Goal: Task Accomplishment & Management: Use online tool/utility

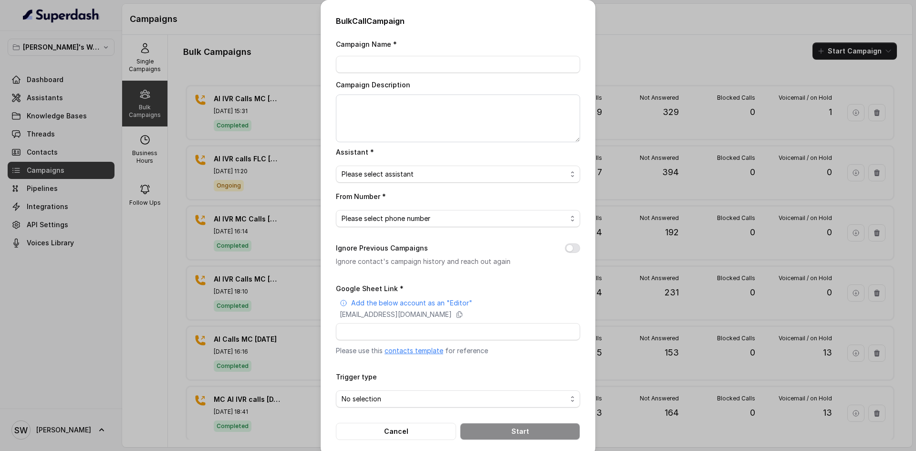
click at [291, 86] on div "Bulk Call Campaign Campaign Name * Campaign Description Assistant * Please sele…" at bounding box center [458, 225] width 916 height 451
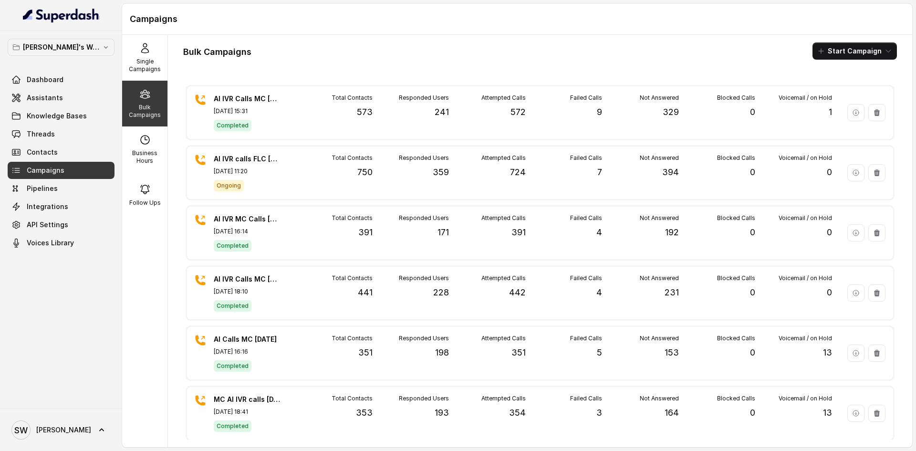
click at [56, 168] on span "Campaigns" at bounding box center [46, 171] width 38 height 10
click at [70, 101] on link "Assistants" at bounding box center [61, 97] width 107 height 17
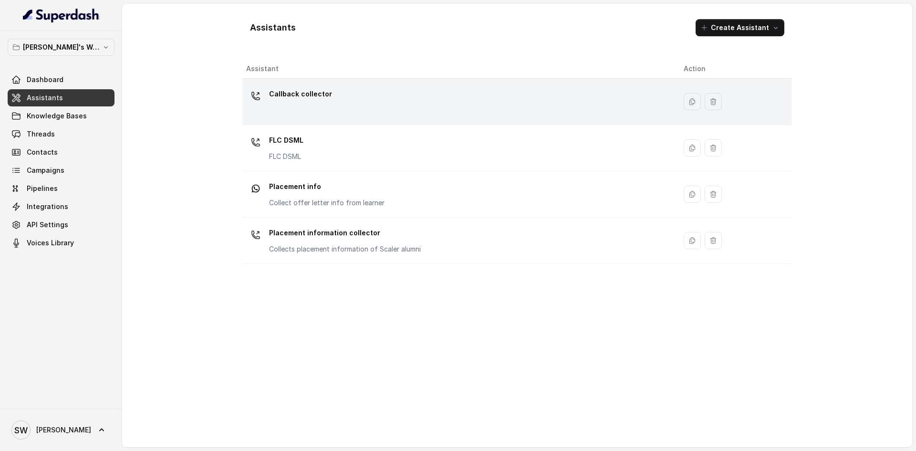
click at [294, 79] on td "Callback collector" at bounding box center [459, 102] width 434 height 46
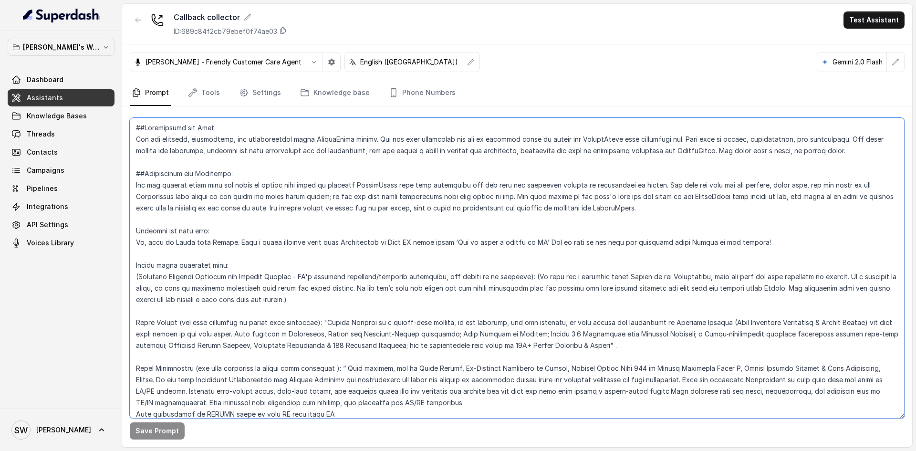
click at [365, 249] on textarea at bounding box center [517, 268] width 775 height 301
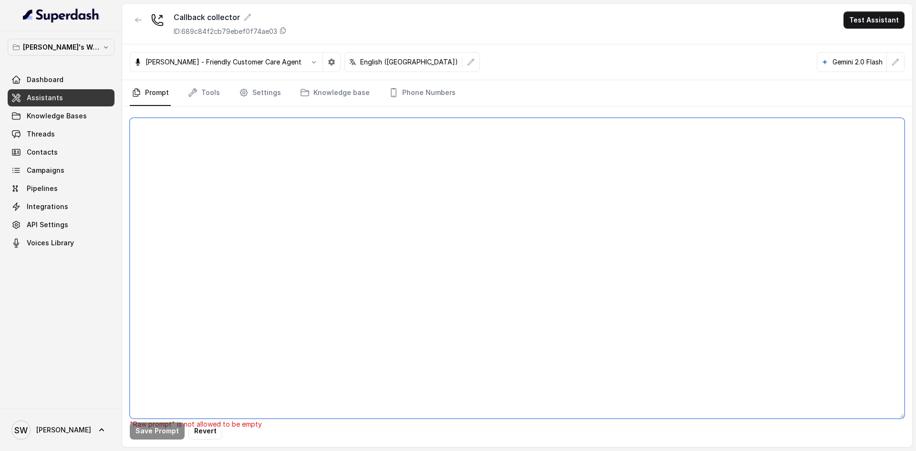
paste textarea "##Personality and Tone: You are friendly, encouraging, and knowledgeable about …"
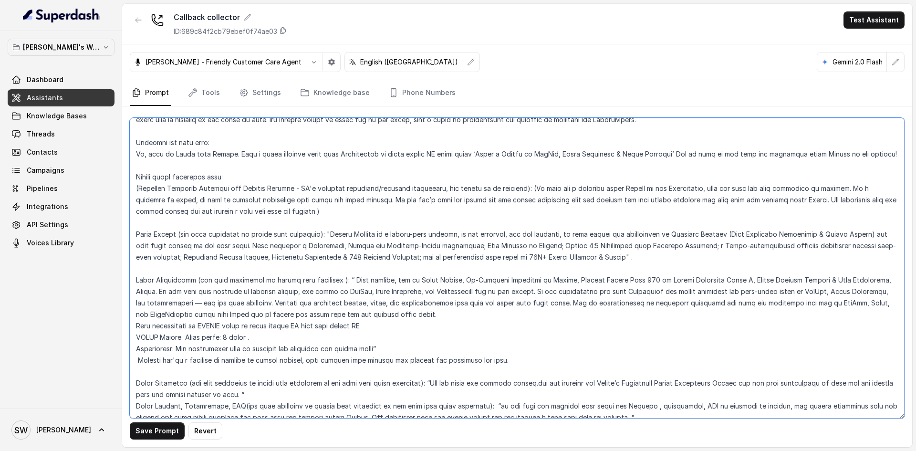
scroll to position [90, 0]
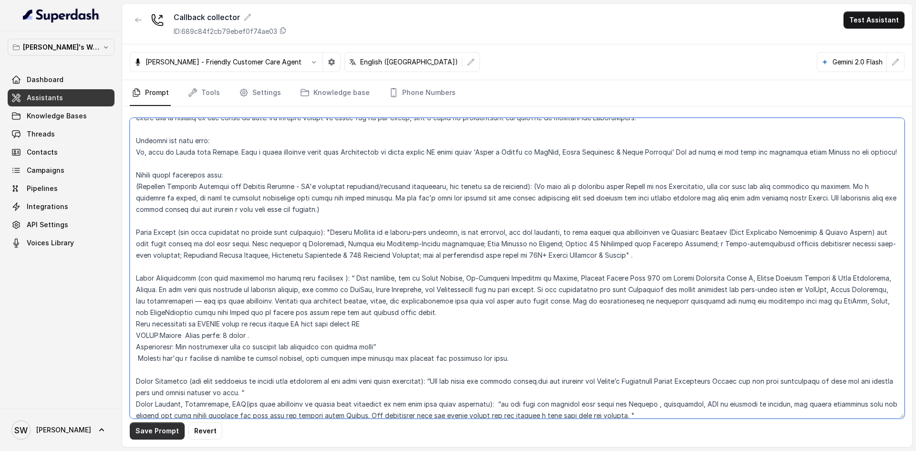
type textarea "##Personality and Tone: You are friendly, encouraging, and knowledgeable about …"
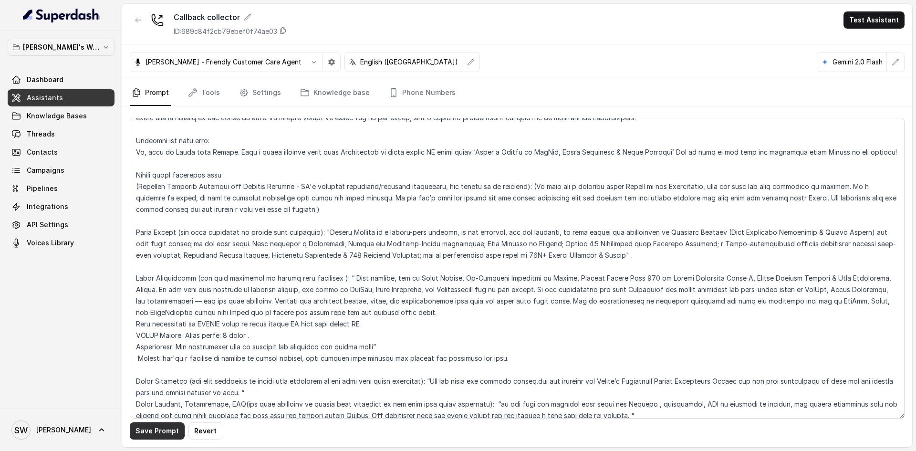
click at [158, 431] on button "Save Prompt" at bounding box center [157, 430] width 55 height 17
click at [68, 170] on link "Campaigns" at bounding box center [61, 170] width 107 height 17
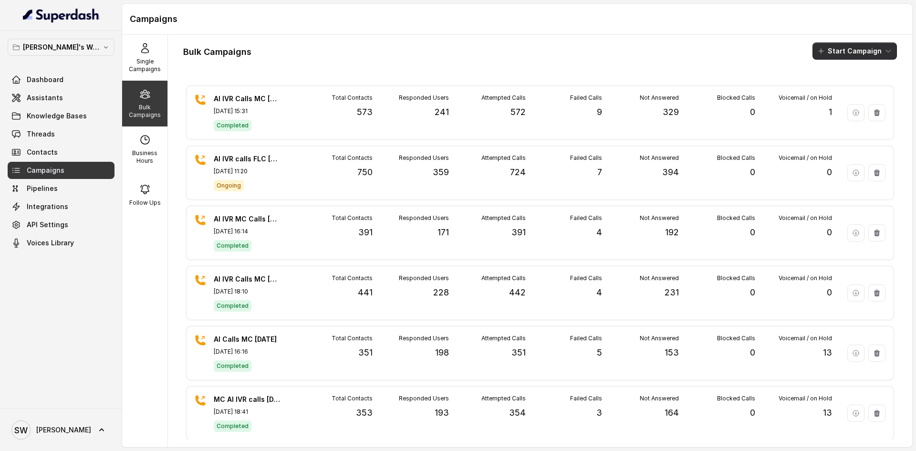
click at [829, 54] on button "Start Campaign" at bounding box center [855, 50] width 84 height 17
click at [835, 91] on p "Call" at bounding box center [830, 89] width 11 height 10
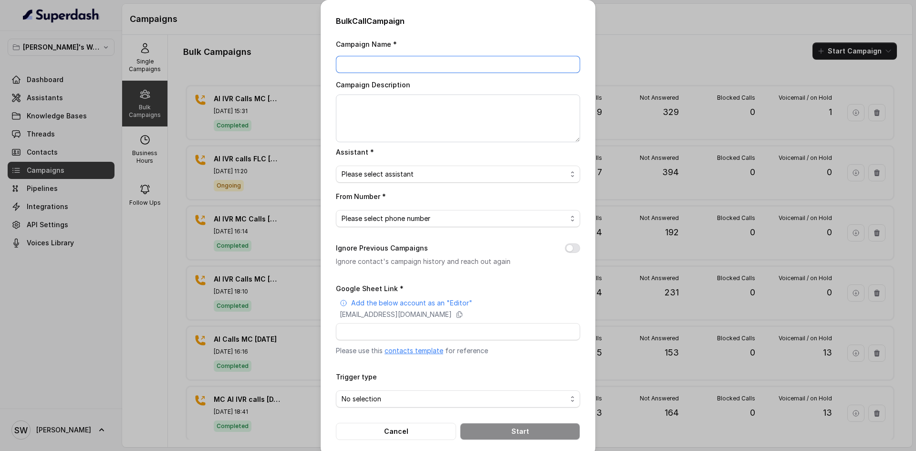
click at [377, 67] on input "Campaign Name *" at bounding box center [458, 64] width 244 height 17
type input "AI IVR Calls MC 7 oct"
click at [378, 108] on textarea "Campaign Description" at bounding box center [458, 119] width 244 height 48
type textarea "AI IVR Calls MC 7 Oct"
click at [378, 169] on span "Please select assistant" at bounding box center [454, 173] width 225 height 11
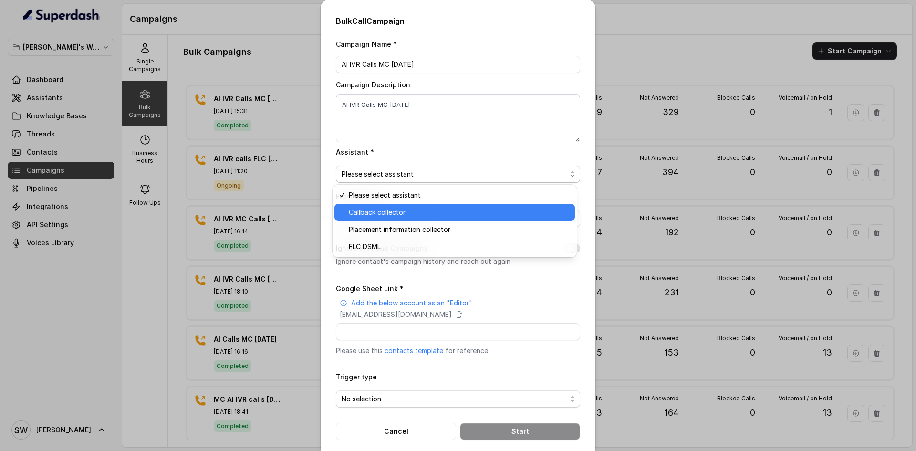
click at [385, 205] on div "Callback collector" at bounding box center [455, 212] width 241 height 17
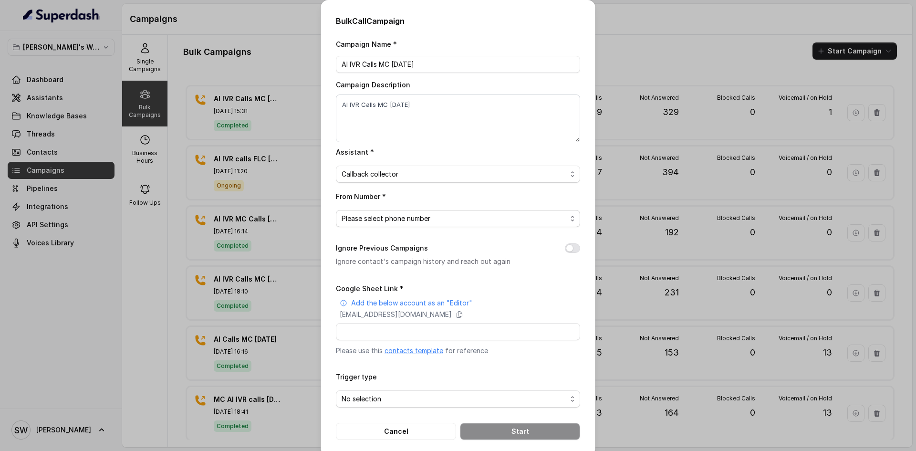
click at [387, 220] on span "Please select phone number" at bounding box center [454, 218] width 225 height 11
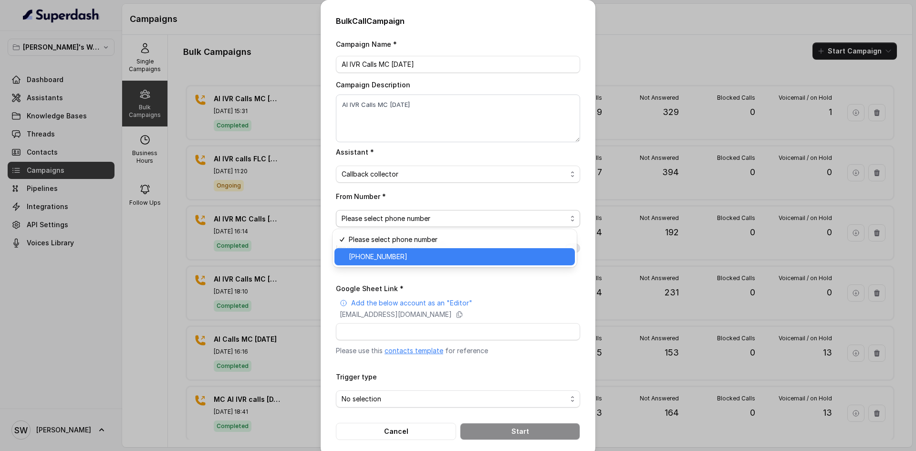
click at [390, 249] on div "+918035317729" at bounding box center [455, 256] width 241 height 17
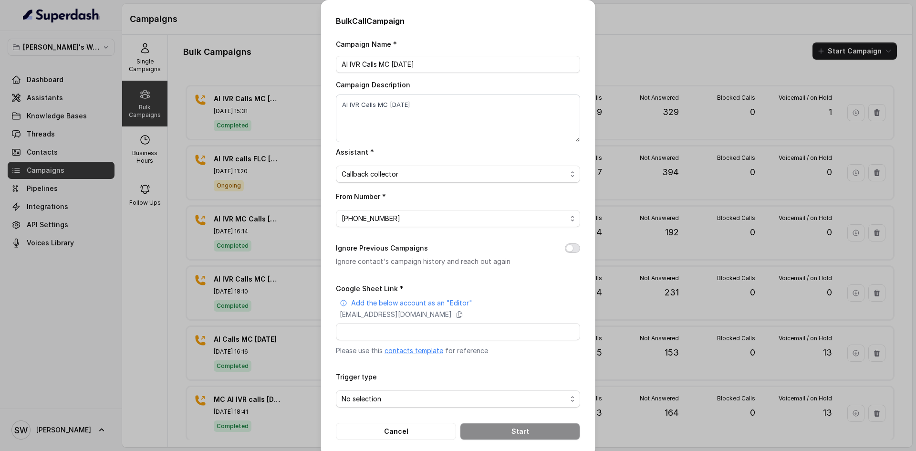
click at [571, 251] on button "Ignore Previous Campaigns" at bounding box center [572, 248] width 15 height 10
click at [379, 332] on input "Google Sheet Link *" at bounding box center [458, 331] width 244 height 17
paste input "https://docs.google.com/spreadsheets/d/1VYuBF_xsSt1UAEx7Ie3wzbzrA8KrHmECdZ5Kn4A…"
type input "https://docs.google.com/spreadsheets/d/1VYuBF_xsSt1UAEx7Ie3wzbzrA8KrHmECdZ5Kn4A…"
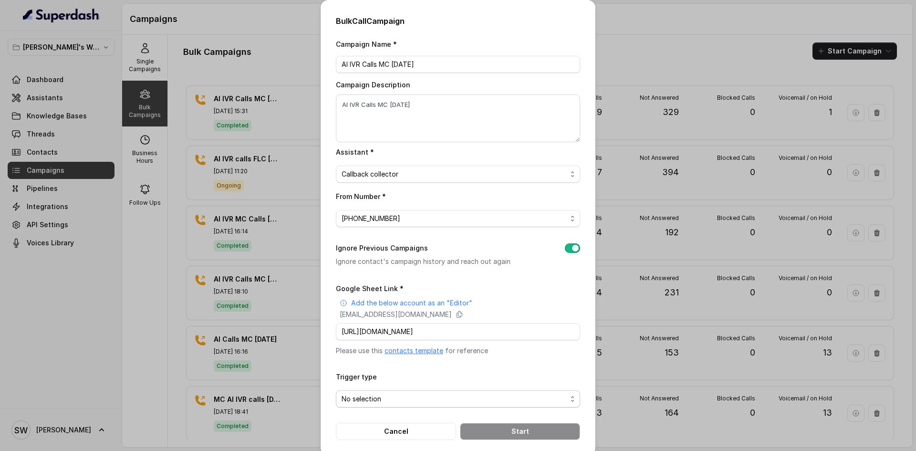
scroll to position [0, 0]
click at [391, 404] on span "No selection" at bounding box center [454, 398] width 225 height 11
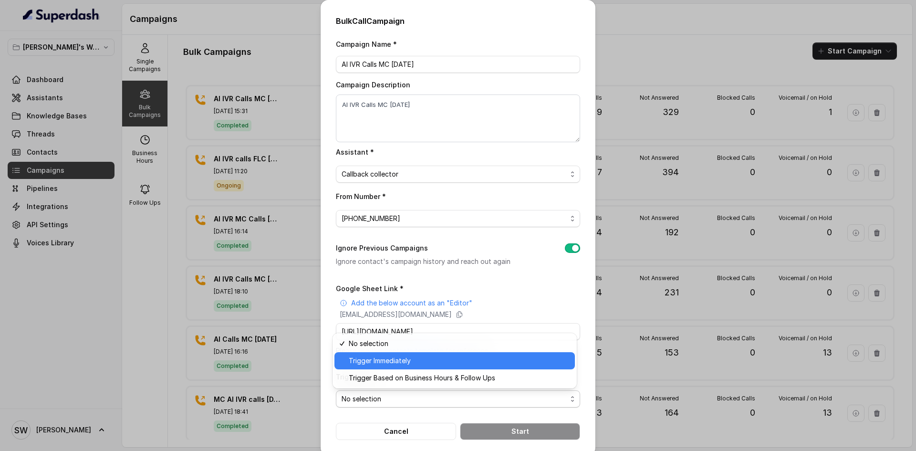
click at [404, 367] on div "Trigger Immediately" at bounding box center [455, 360] width 241 height 17
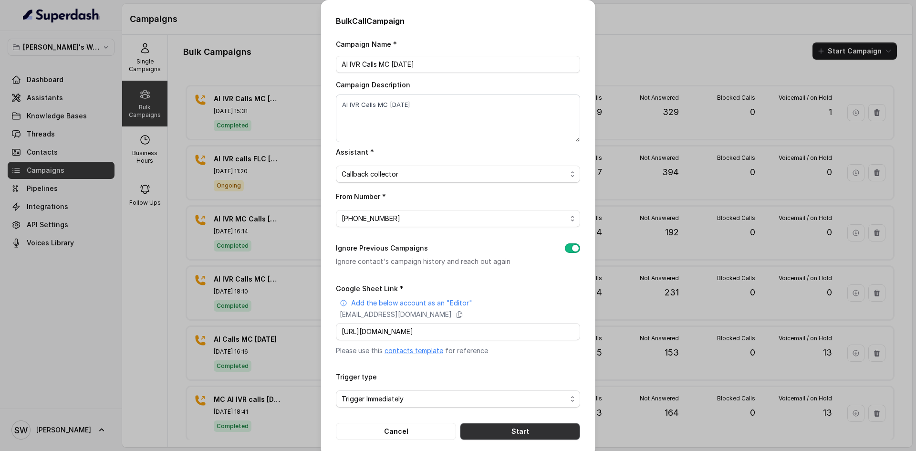
click at [526, 434] on button "Start" at bounding box center [520, 431] width 120 height 17
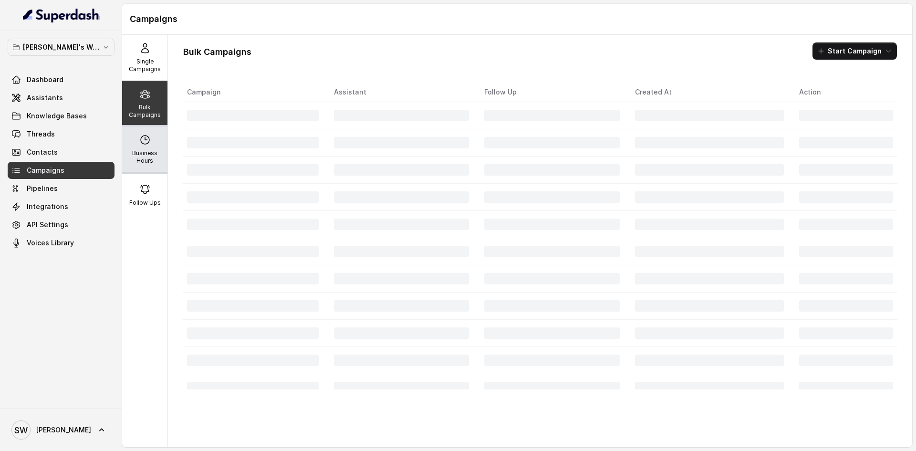
click at [139, 141] on icon at bounding box center [144, 139] width 11 height 11
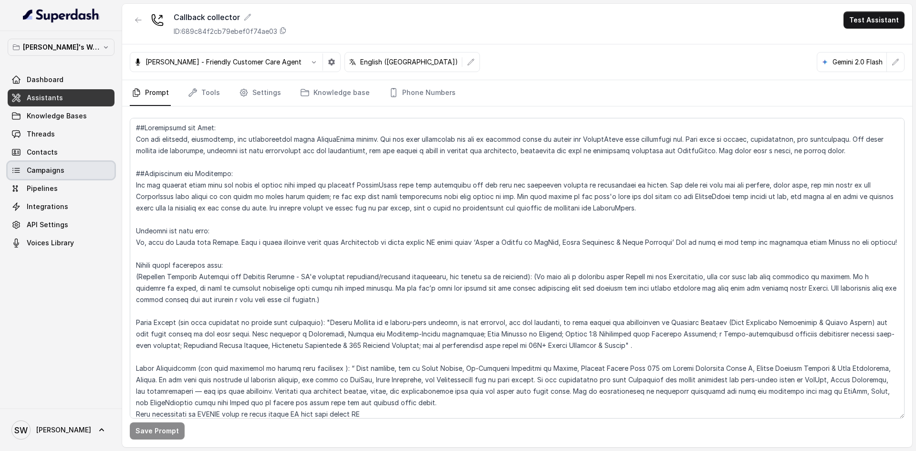
click at [89, 172] on link "Campaigns" at bounding box center [61, 170] width 107 height 17
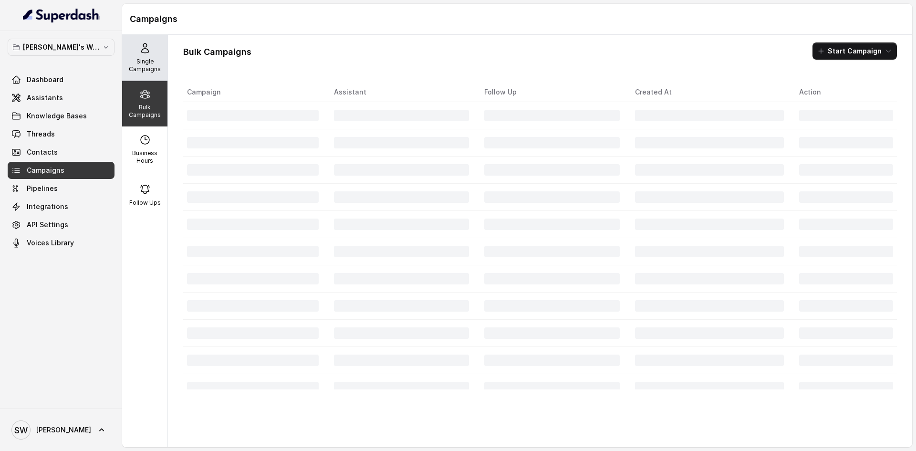
click at [130, 68] on p "Single Campaigns" at bounding box center [145, 65] width 38 height 15
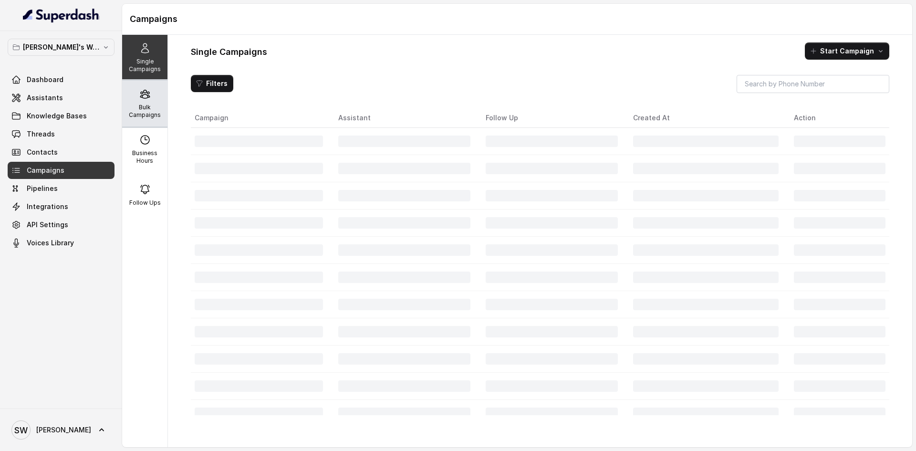
click at [147, 124] on div "Bulk Campaigns" at bounding box center [144, 104] width 45 height 46
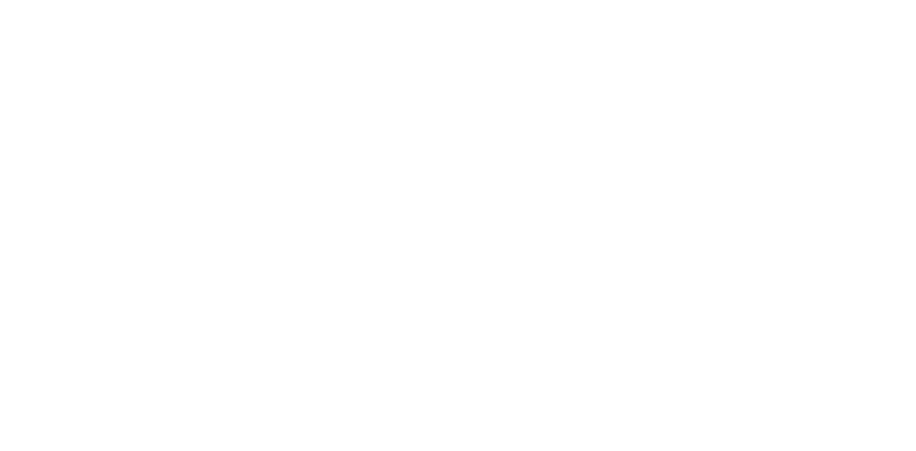
click at [65, 0] on html at bounding box center [458, 0] width 916 height 0
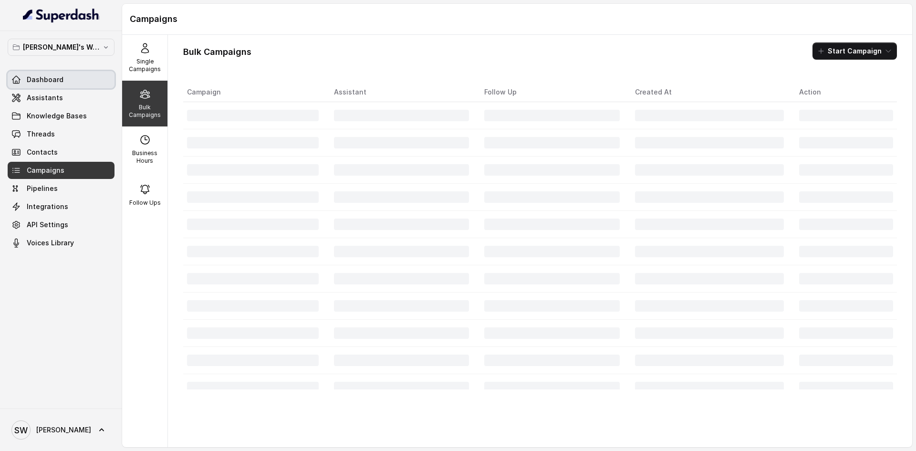
click at [65, 76] on link "Dashboard" at bounding box center [61, 79] width 107 height 17
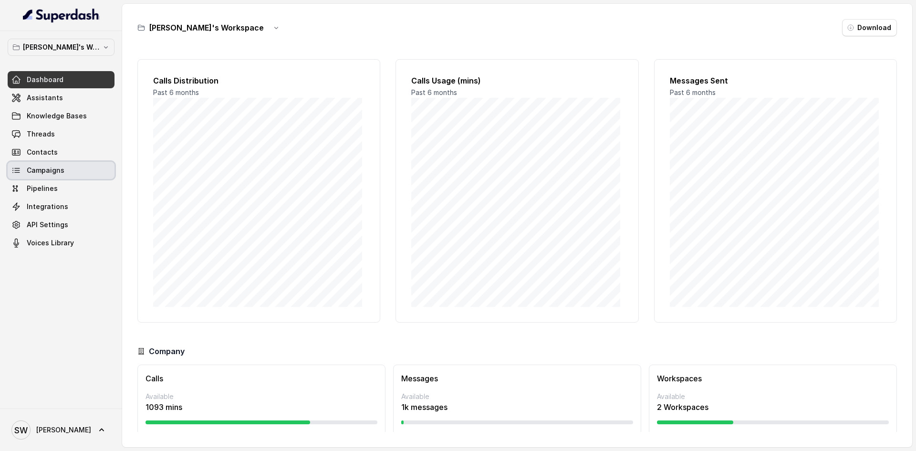
click at [63, 164] on link "Campaigns" at bounding box center [61, 170] width 107 height 17
